Goal: Information Seeking & Learning: Learn about a topic

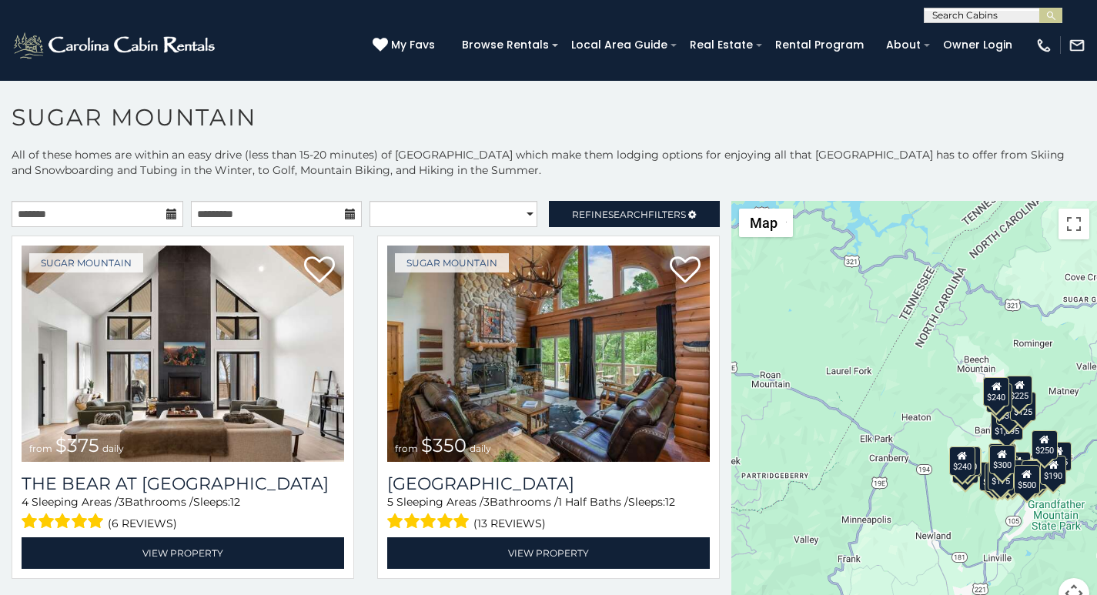
scroll to position [47, 0]
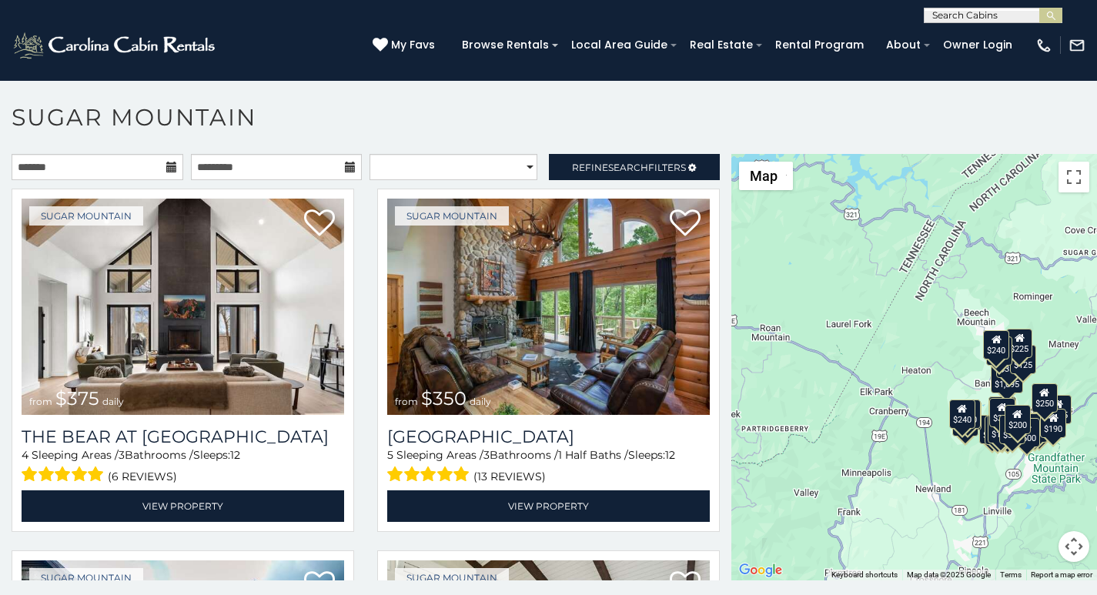
click at [413, 591] on p at bounding box center [548, 375] width 1097 height 442
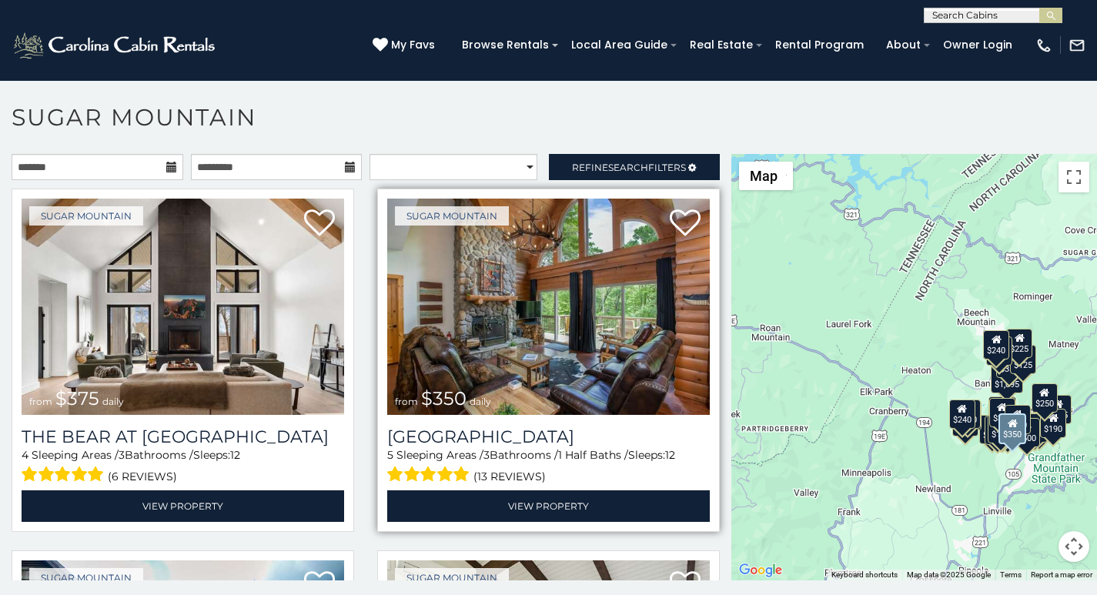
click at [412, 239] on img at bounding box center [548, 307] width 323 height 216
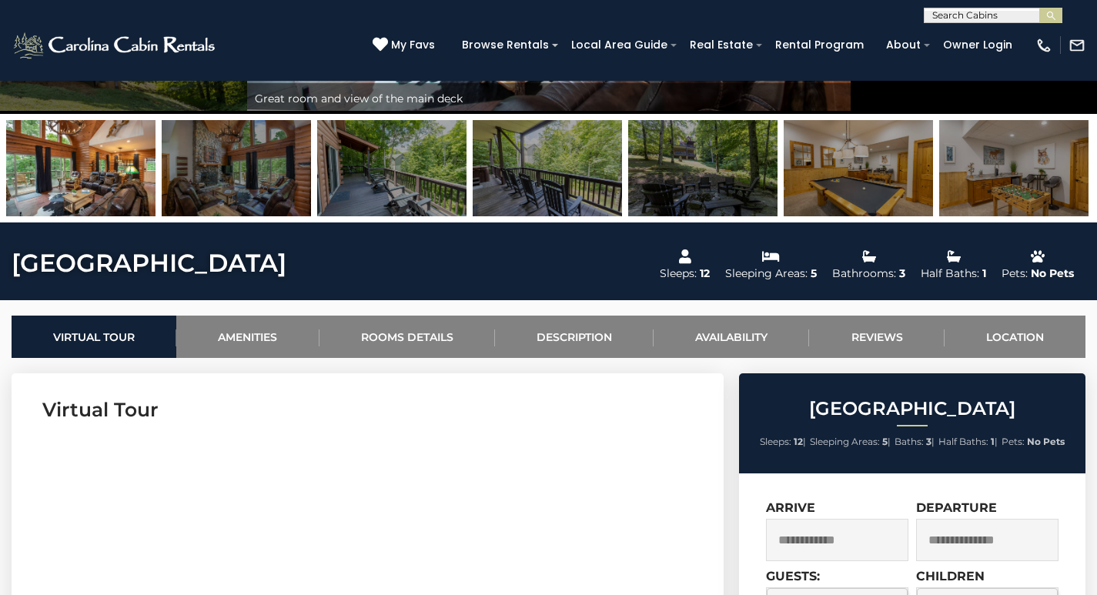
scroll to position [289, 0]
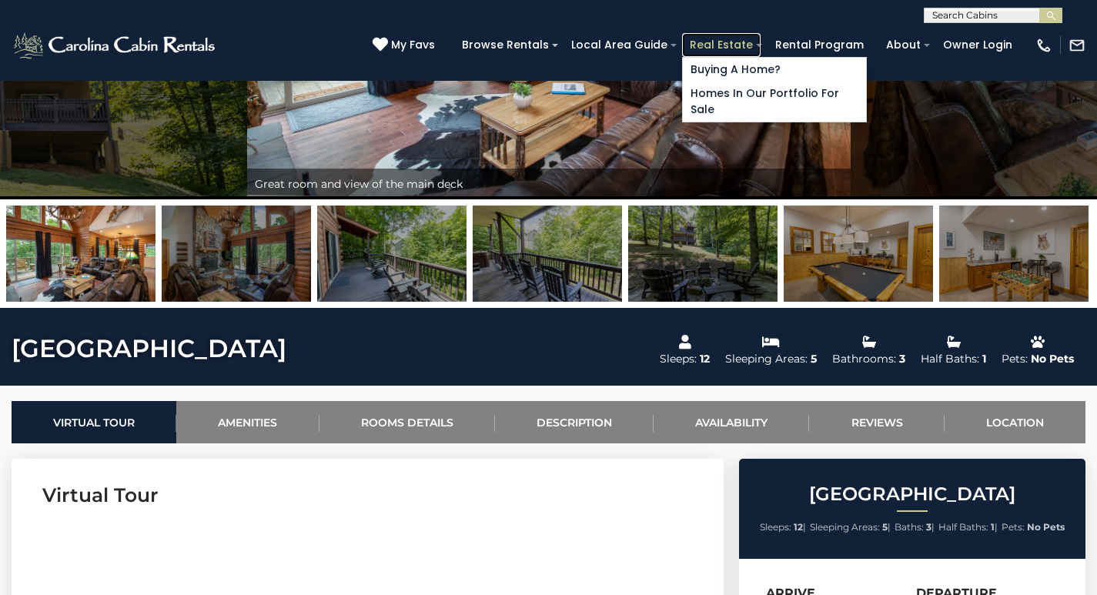
click at [751, 36] on link "Real Estate" at bounding box center [721, 45] width 79 height 24
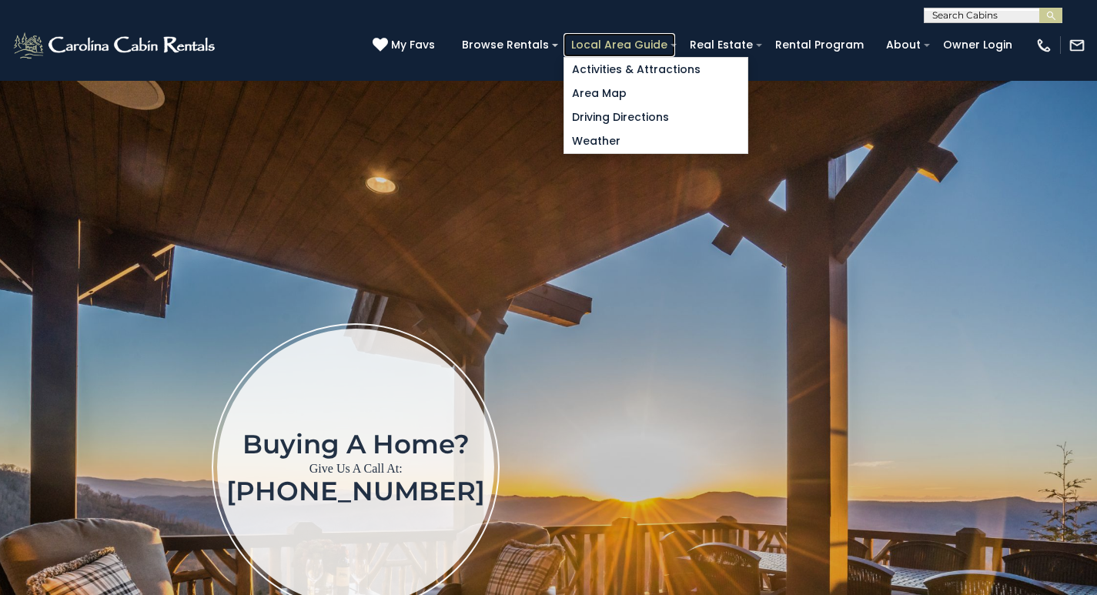
click at [657, 39] on link "Local Area Guide" at bounding box center [620, 45] width 112 height 24
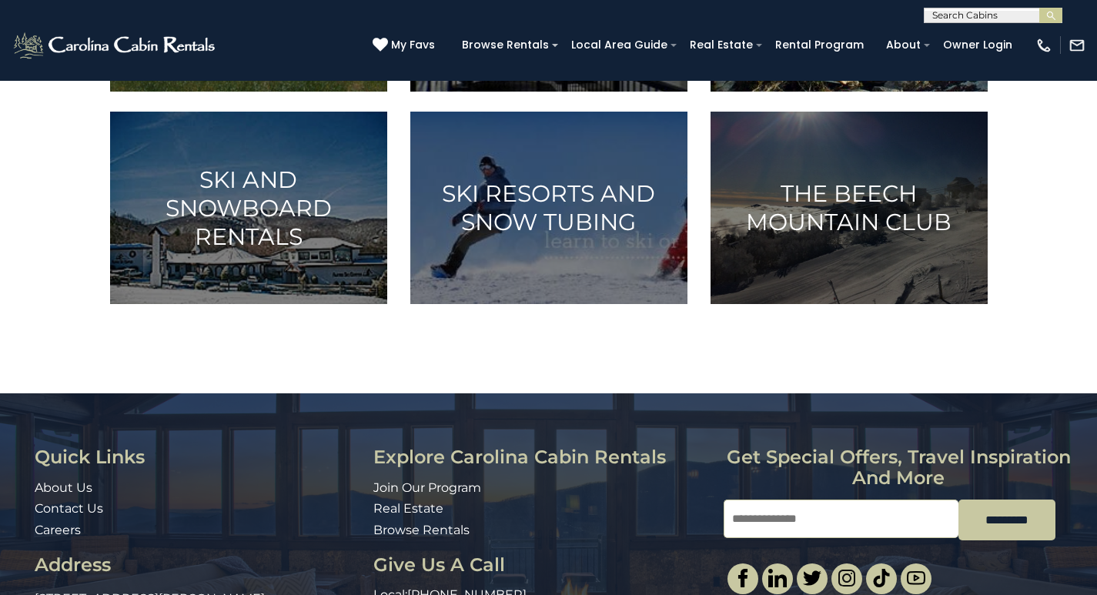
scroll to position [834, 0]
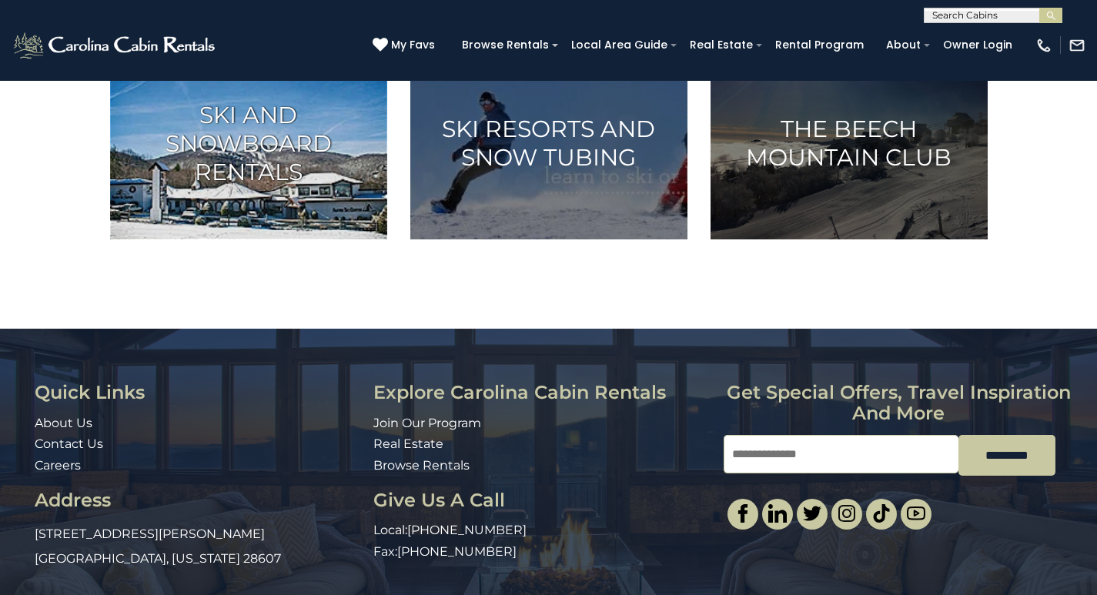
click at [166, 186] on h3 "Ski and Snowboard Rentals" at bounding box center [248, 143] width 239 height 85
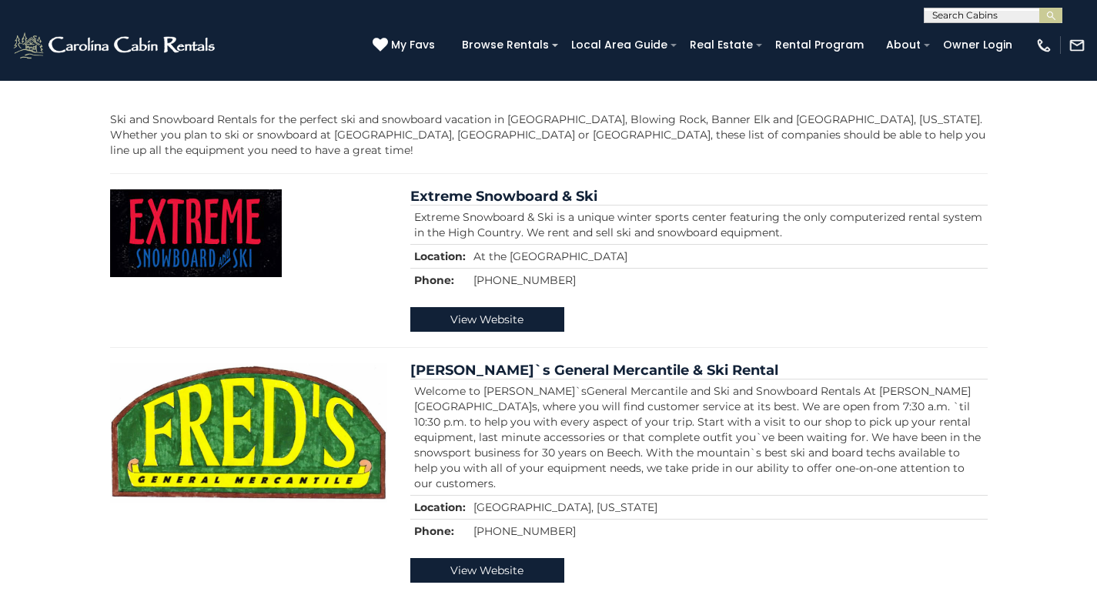
scroll to position [289, 0]
